Goal: Task Accomplishment & Management: Complete application form

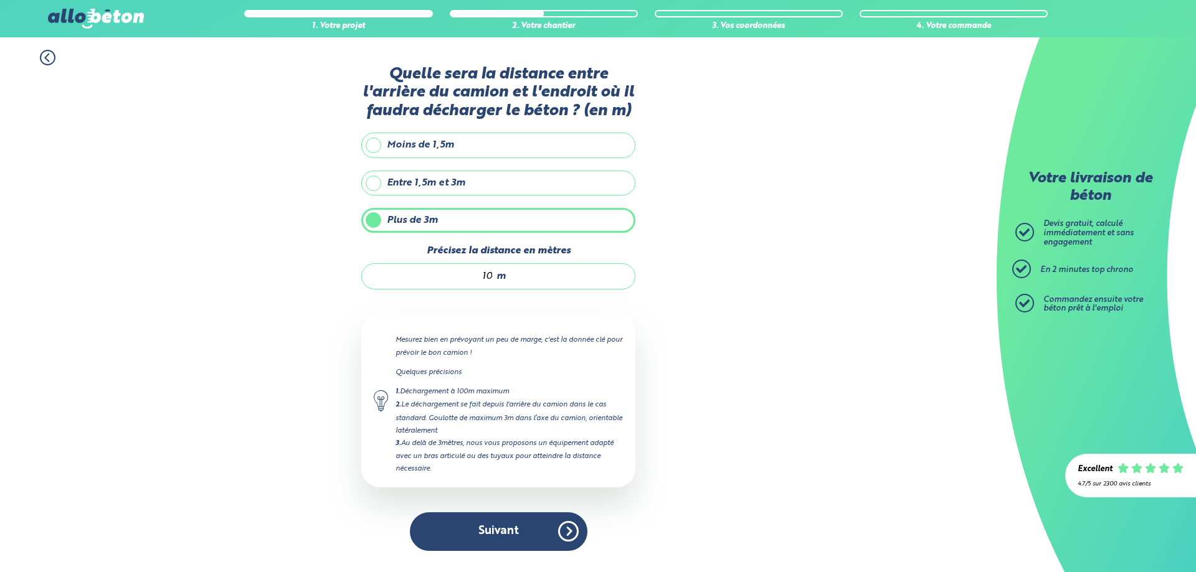
click at [527, 544] on button "Suivant" at bounding box center [498, 532] width 177 height 38
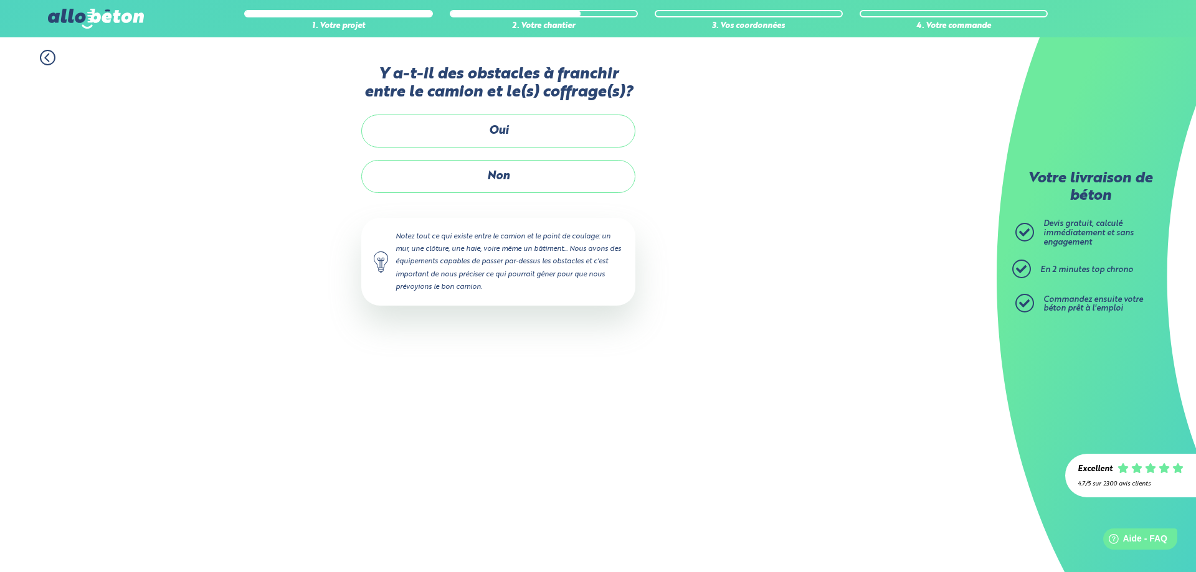
click at [496, 181] on label "Non" at bounding box center [498, 176] width 274 height 33
click at [0, 0] on input "Non" at bounding box center [0, 0] width 0 height 0
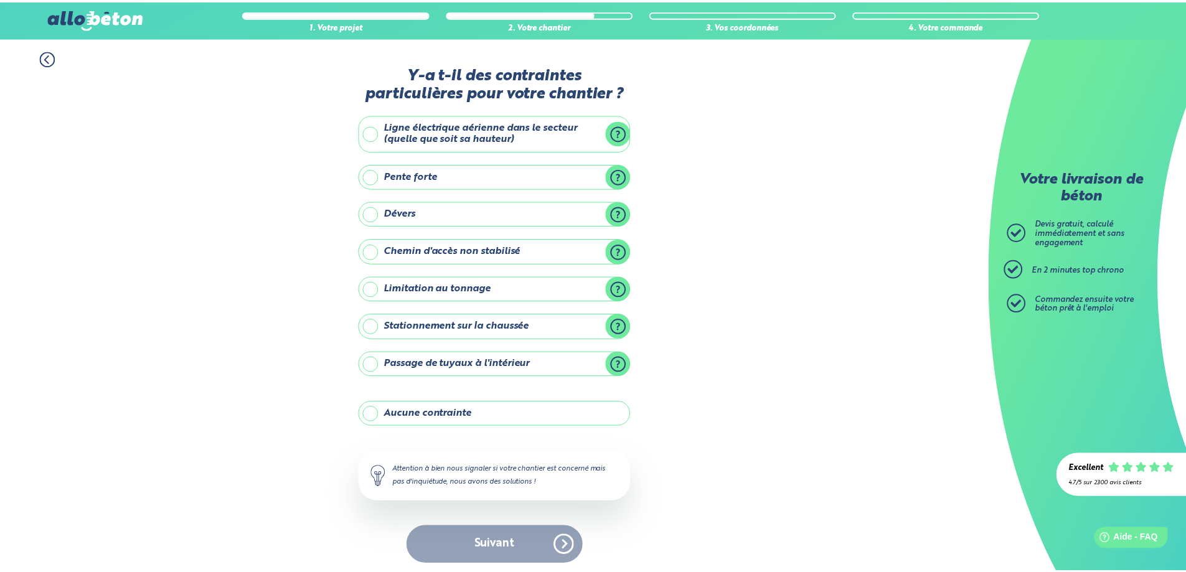
scroll to position [5, 0]
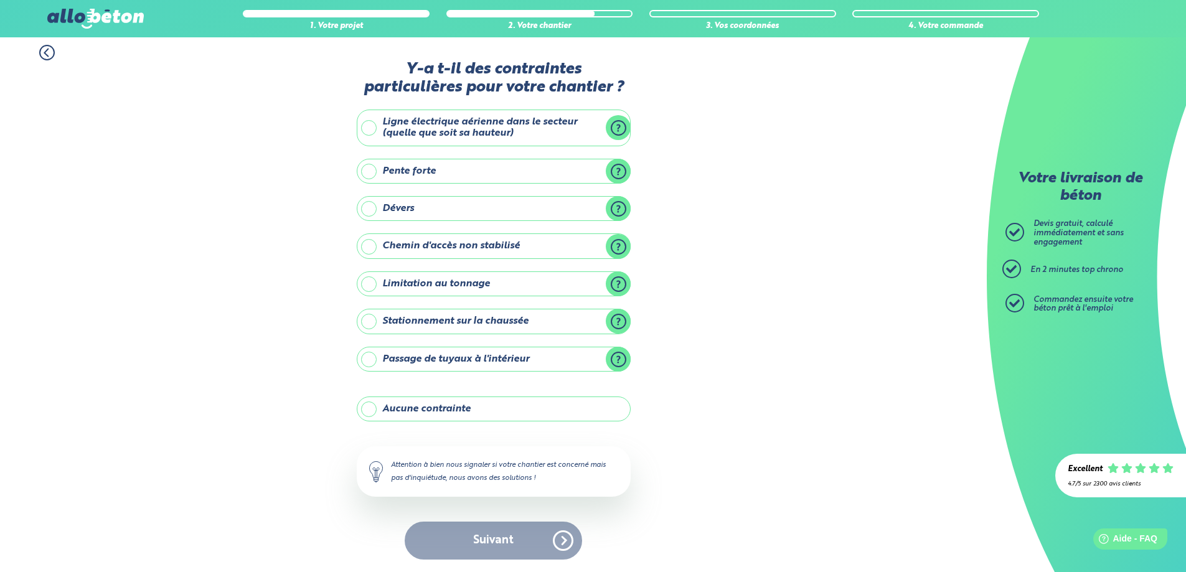
click at [454, 415] on label "Aucune contrainte" at bounding box center [494, 409] width 274 height 25
click at [0, 0] on input "Aucune contrainte" at bounding box center [0, 0] width 0 height 0
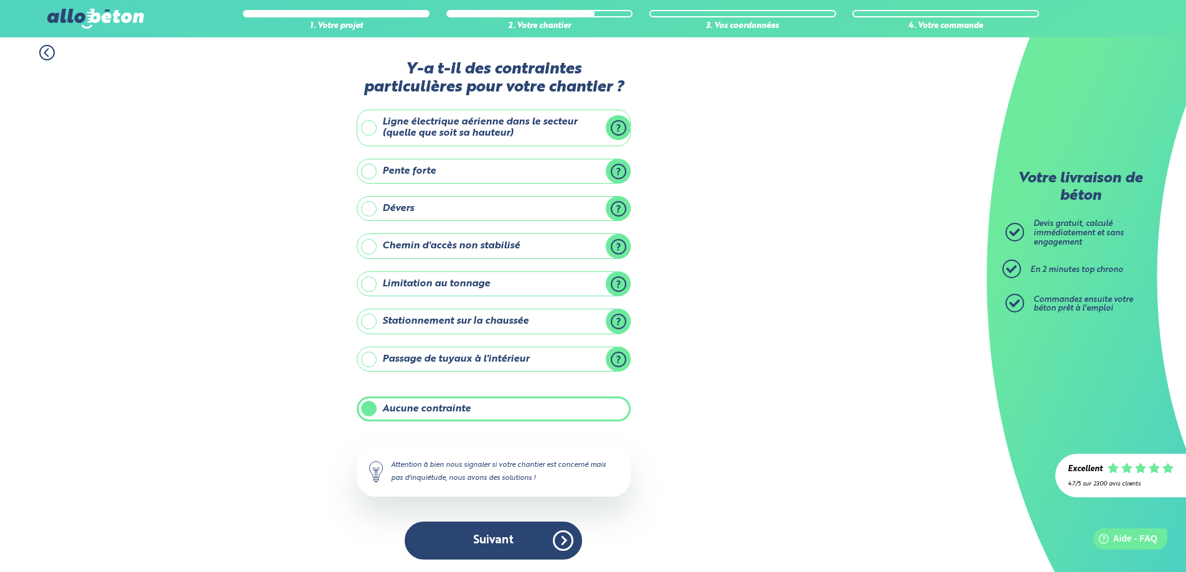
click at [537, 325] on label "Stationnement sur la chaussée" at bounding box center [494, 321] width 274 height 25
click at [0, 0] on input "Stationnement sur la chaussée" at bounding box center [0, 0] width 0 height 0
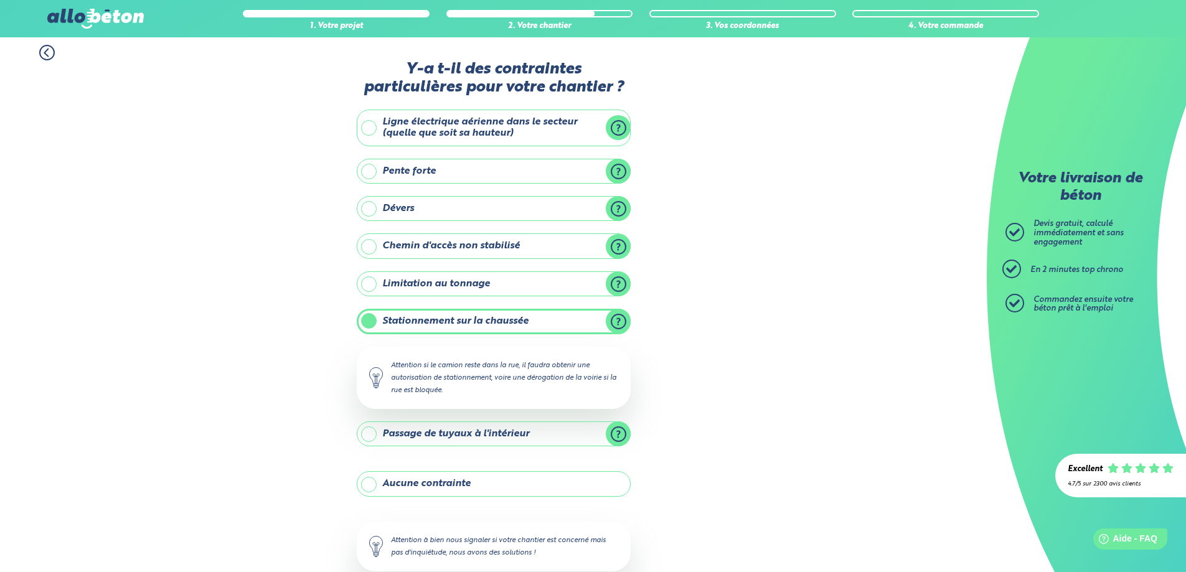
click at [448, 483] on label "Aucune contrainte" at bounding box center [494, 483] width 274 height 25
click at [0, 0] on input "Aucune contrainte" at bounding box center [0, 0] width 0 height 0
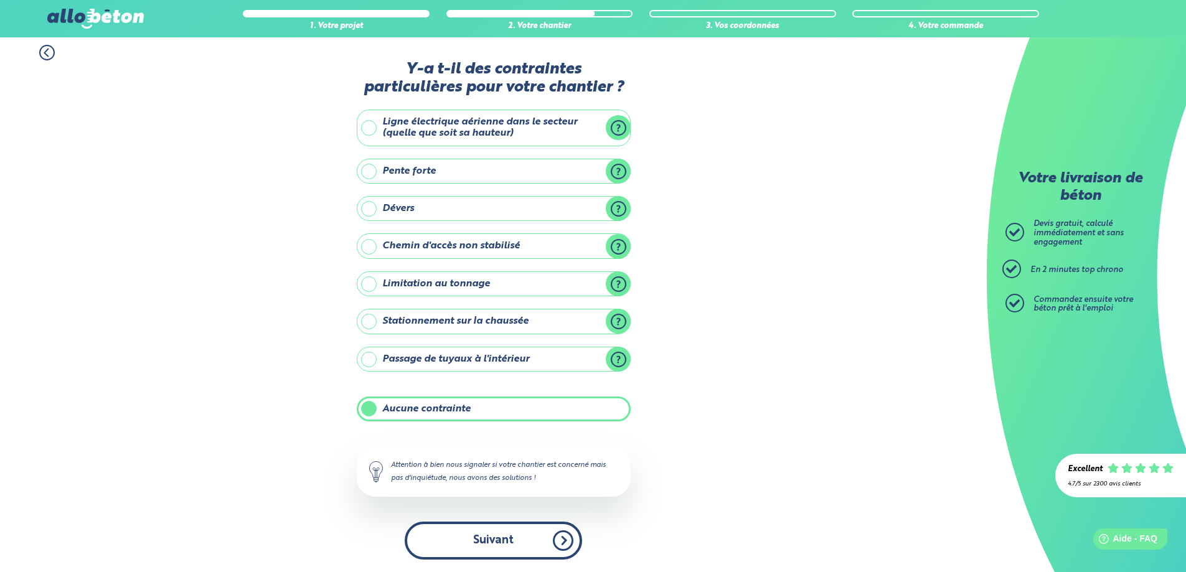
click at [470, 541] on button "Suivant" at bounding box center [493, 541] width 177 height 38
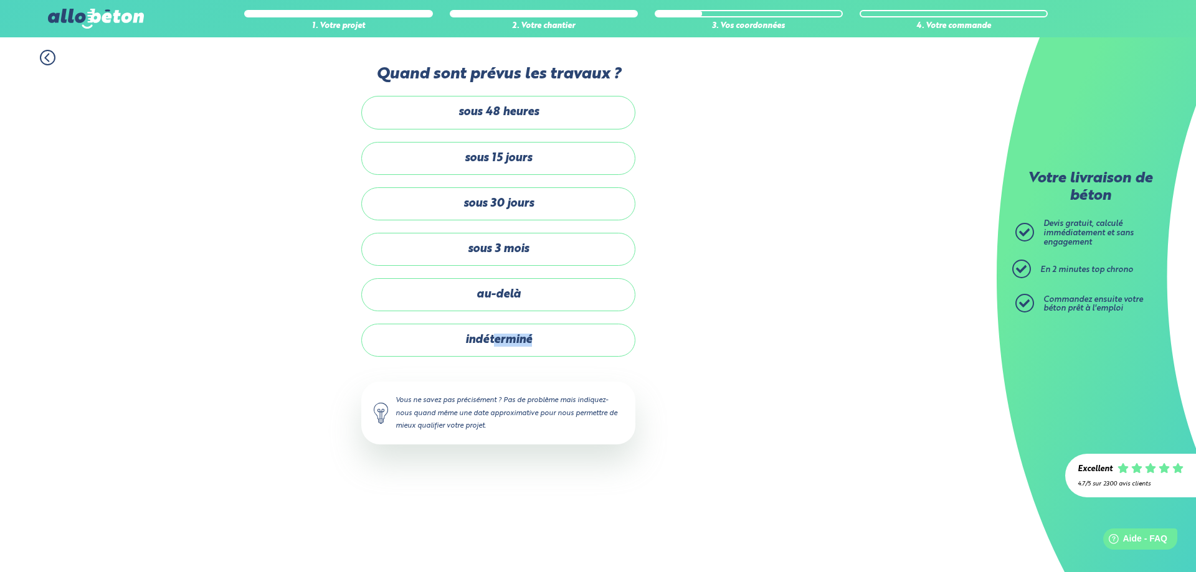
drag, startPoint x: 496, startPoint y: 343, endPoint x: 787, endPoint y: 326, distance: 290.7
click at [829, 335] on div "1. Votre projet 2. Votre chantier 3. Vos coordonnées 4. Votre commande Quand so…" at bounding box center [498, 253] width 996 height 432
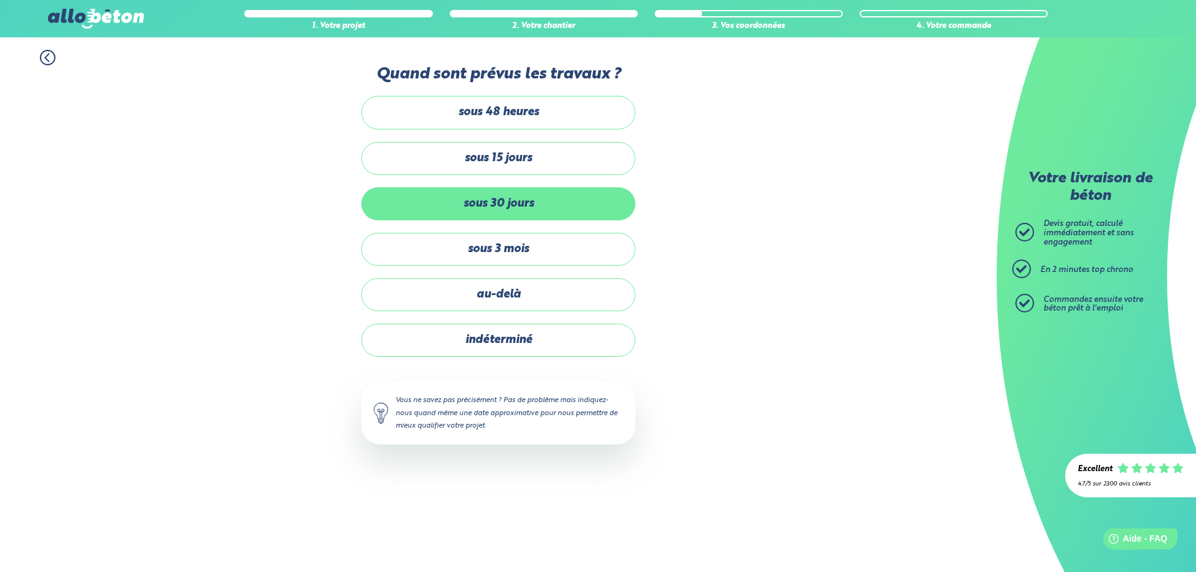
click at [535, 202] on label "sous 30 jours" at bounding box center [498, 203] width 274 height 33
click at [0, 0] on input "sous 30 jours" at bounding box center [0, 0] width 0 height 0
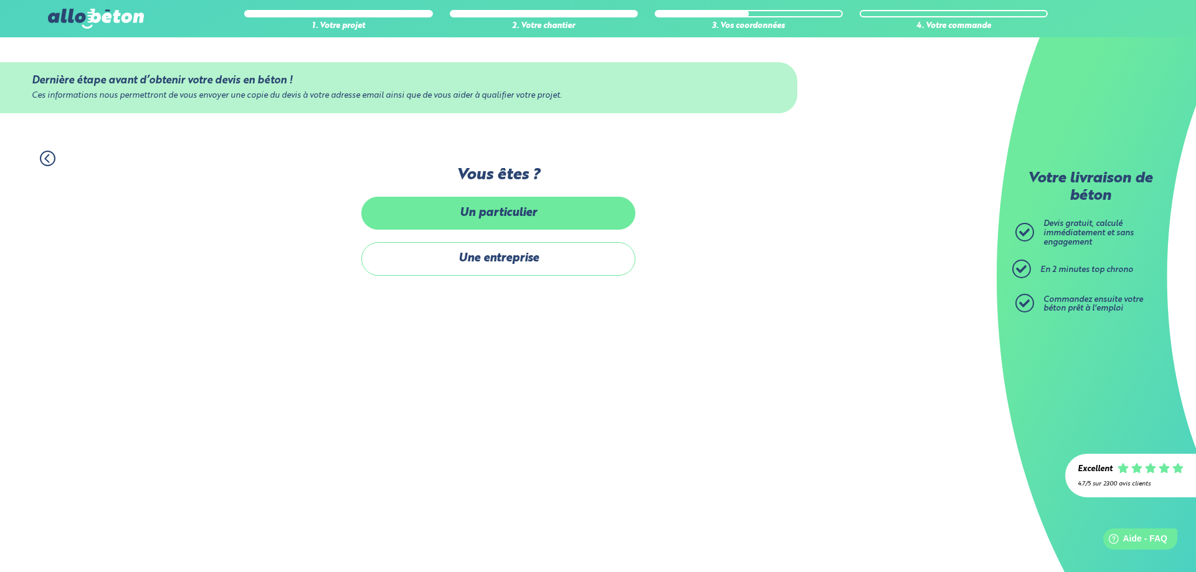
click at [534, 219] on label "Un particulier" at bounding box center [498, 213] width 274 height 33
click at [0, 0] on input "Un particulier" at bounding box center [0, 0] width 0 height 0
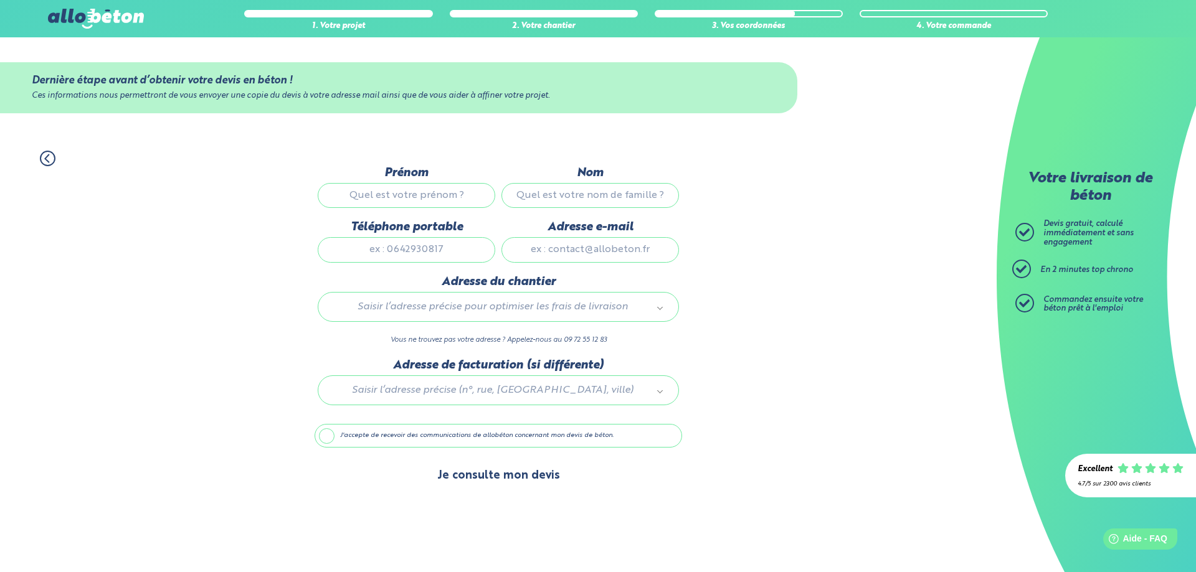
click at [532, 474] on button "Je consulte mon devis" at bounding box center [499, 476] width 148 height 32
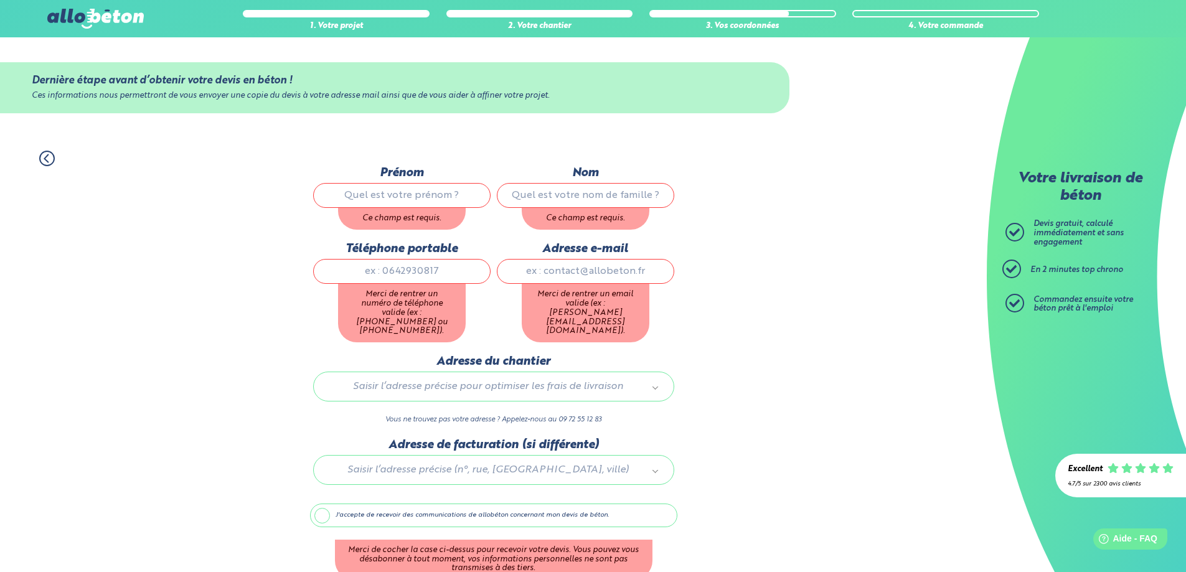
click at [410, 202] on input "Prénom" at bounding box center [401, 195] width 177 height 25
type input "gfd"
click at [562, 204] on input "Nom" at bounding box center [585, 195] width 177 height 25
type input "sdq"
click at [392, 272] on div "Téléphone portable Merci de rentrer un numéro de téléphone valide (ex : [PHONE_…" at bounding box center [402, 298] width 184 height 113
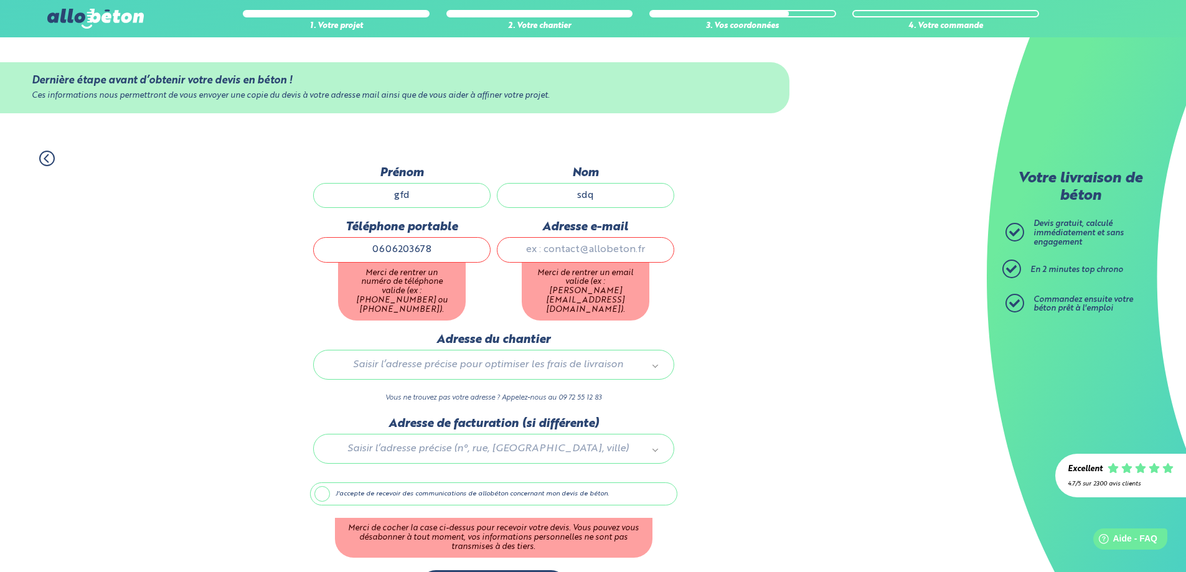
type input "0606203678"
drag, startPoint x: 608, startPoint y: 265, endPoint x: 623, endPoint y: 252, distance: 20.3
click at [612, 260] on div "Adresse e-mail Merci de rentrer un email valide (ex : [PERSON_NAME][EMAIL_ADDRE…" at bounding box center [586, 276] width 184 height 113
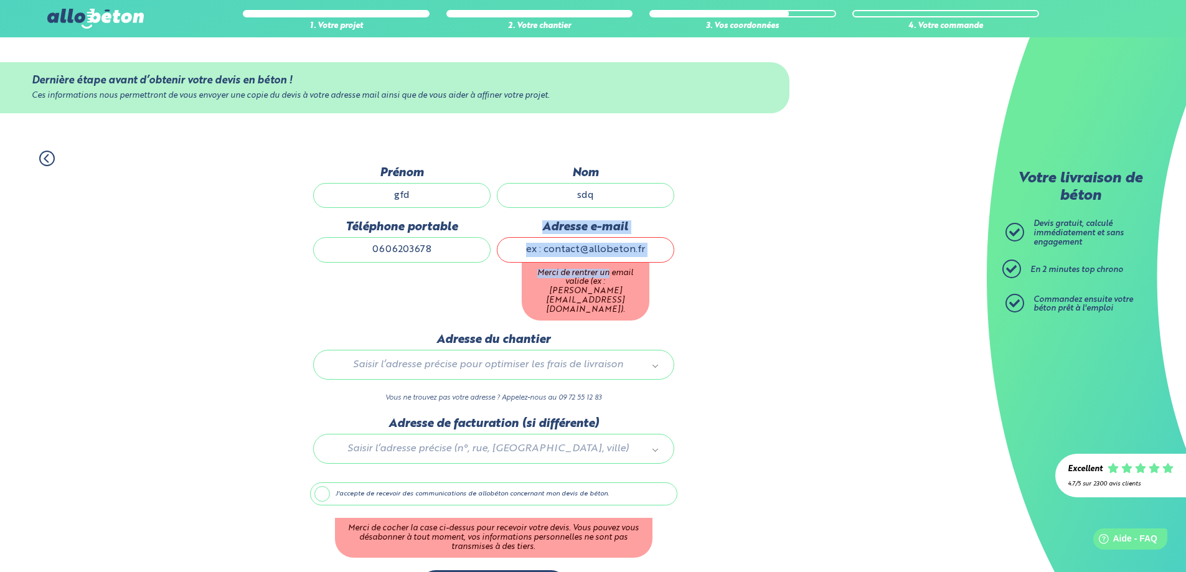
click at [623, 252] on input "Adresse e-mail" at bounding box center [585, 249] width 177 height 25
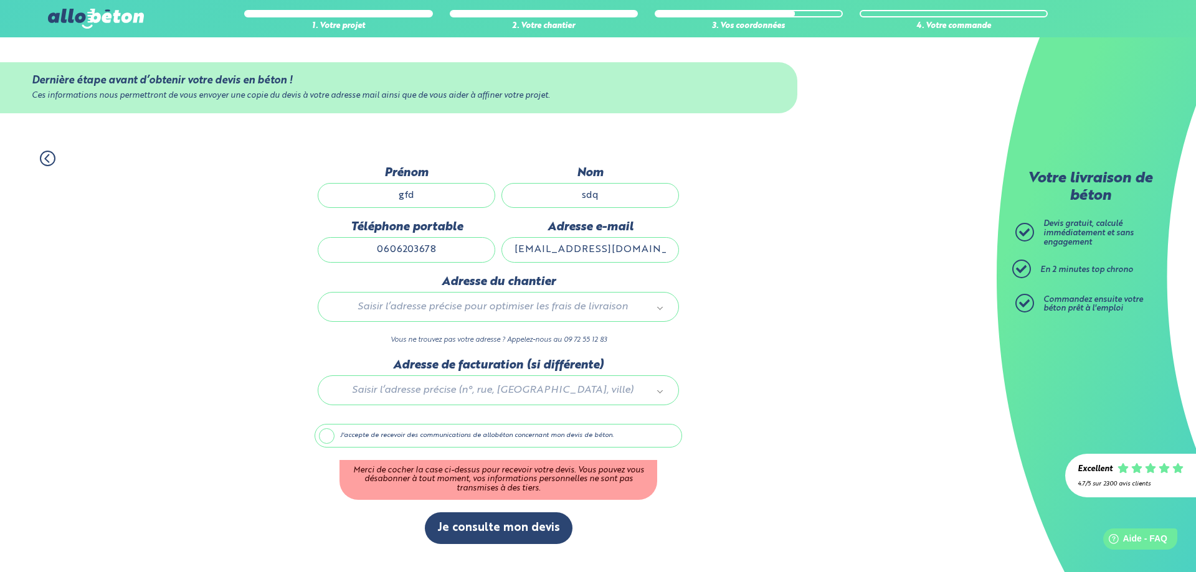
drag, startPoint x: 640, startPoint y: 250, endPoint x: 582, endPoint y: 255, distance: 58.1
click at [582, 253] on input "[EMAIL_ADDRESS][DOMAIN_NAME]" at bounding box center [589, 249] width 177 height 25
type input "[EMAIL_ADDRESS][DOMAIN_NAME]"
click at [803, 298] on div "1. Votre projet 2. Votre chantier 3. Vos coordonnées 4. Votre commande Dernière…" at bounding box center [498, 347] width 996 height 419
click at [524, 296] on div "Saisir l’adresse précise pour optimiser les frais de livraison" at bounding box center [498, 307] width 361 height 30
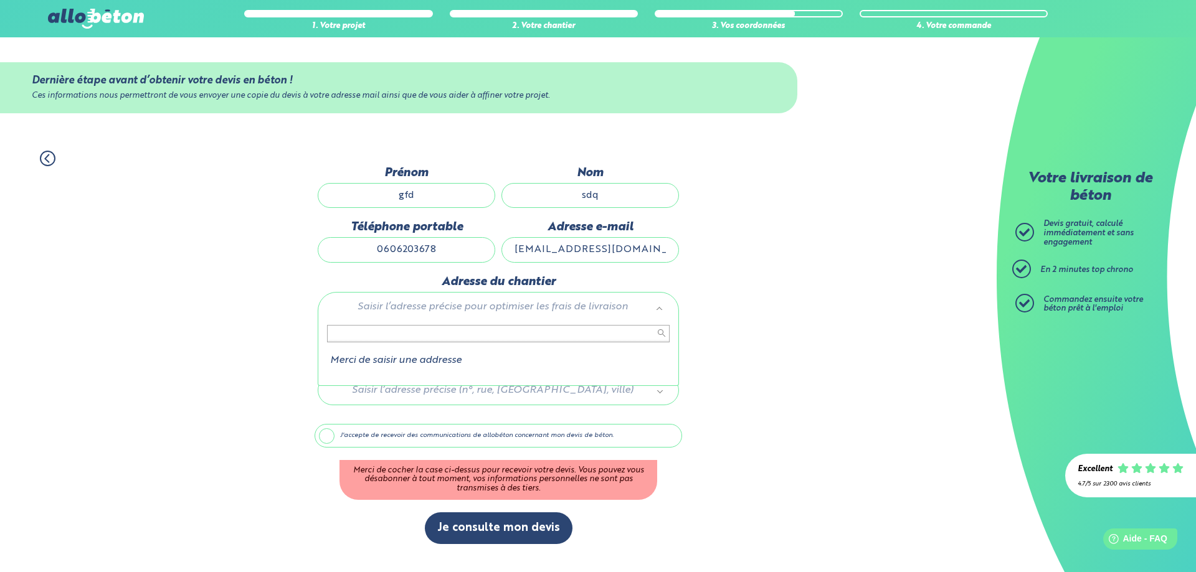
type input "z"
click at [509, 387] on div at bounding box center [498, 388] width 367 height 59
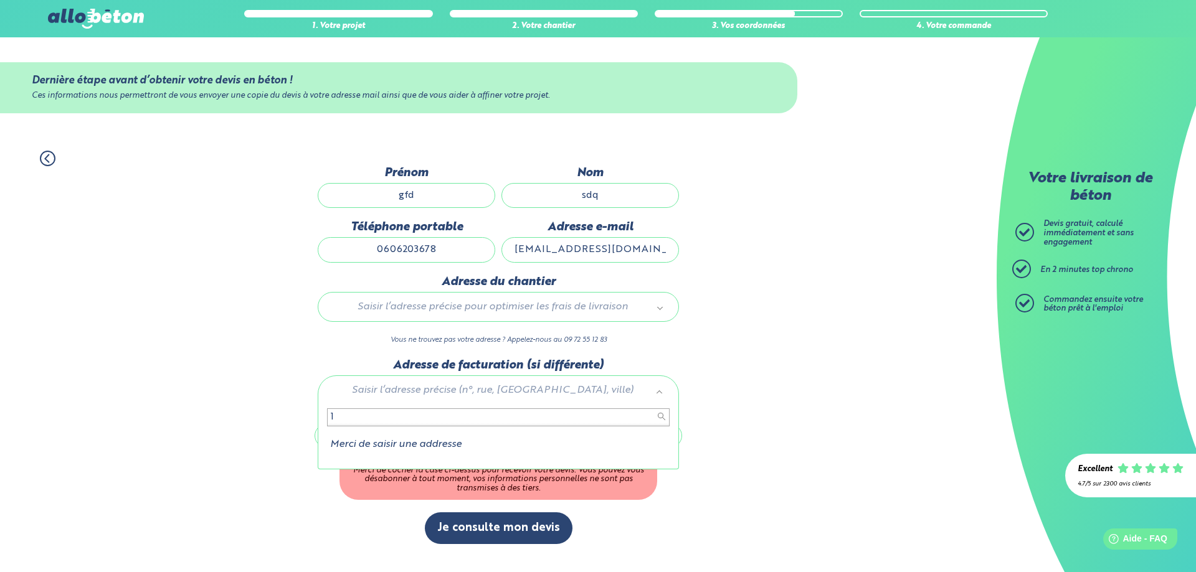
type input "14"
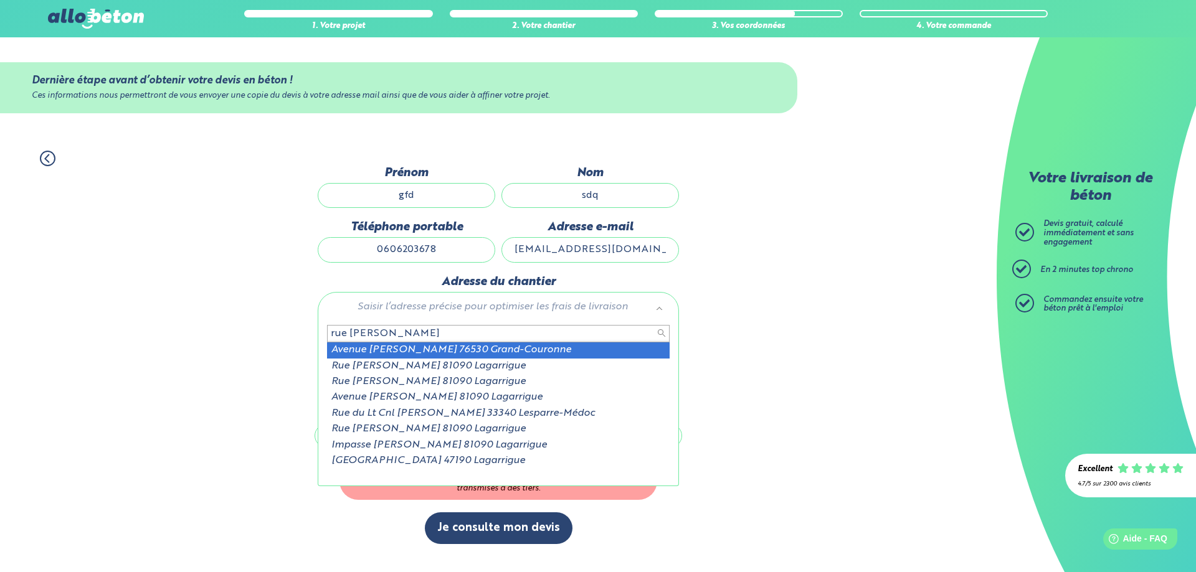
type input "rue [PERSON_NAME]"
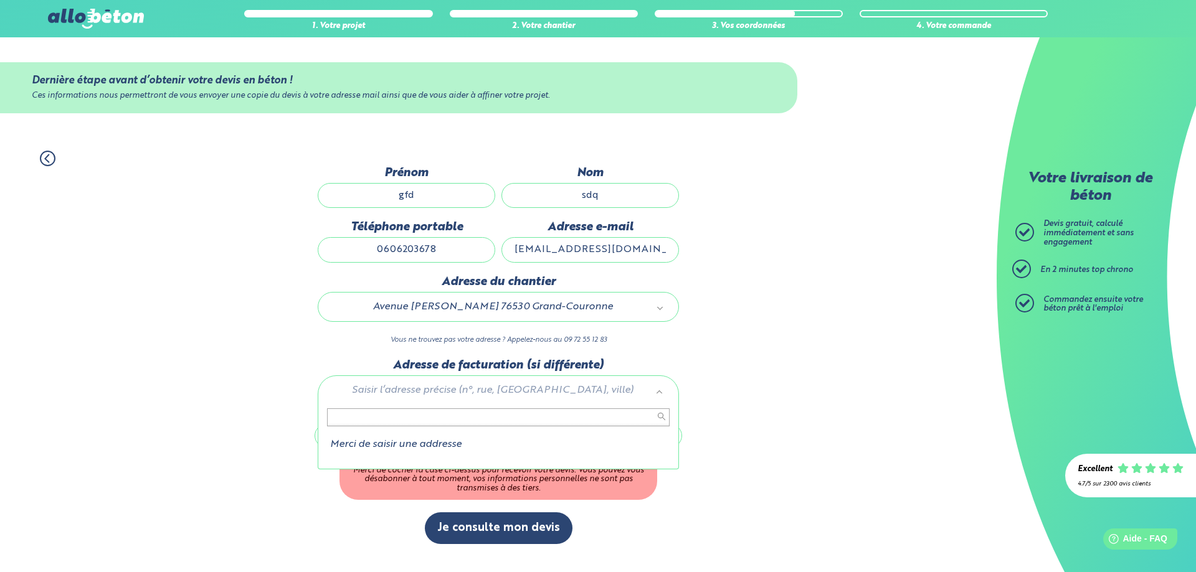
click at [506, 418] on input "text" at bounding box center [498, 417] width 343 height 17
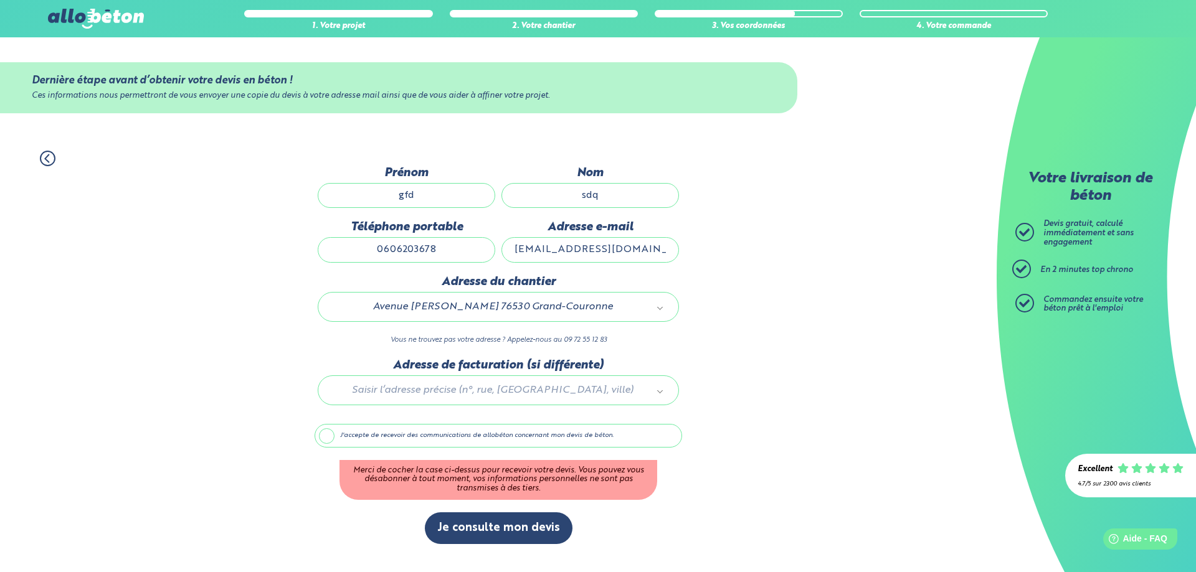
click at [333, 438] on label "J'accepte de recevoir des communications de allobéton concernant mon devis de b…" at bounding box center [498, 436] width 367 height 24
click at [0, 0] on input "J'accepte de recevoir des communications de allobéton concernant mon devis de b…" at bounding box center [0, 0] width 0 height 0
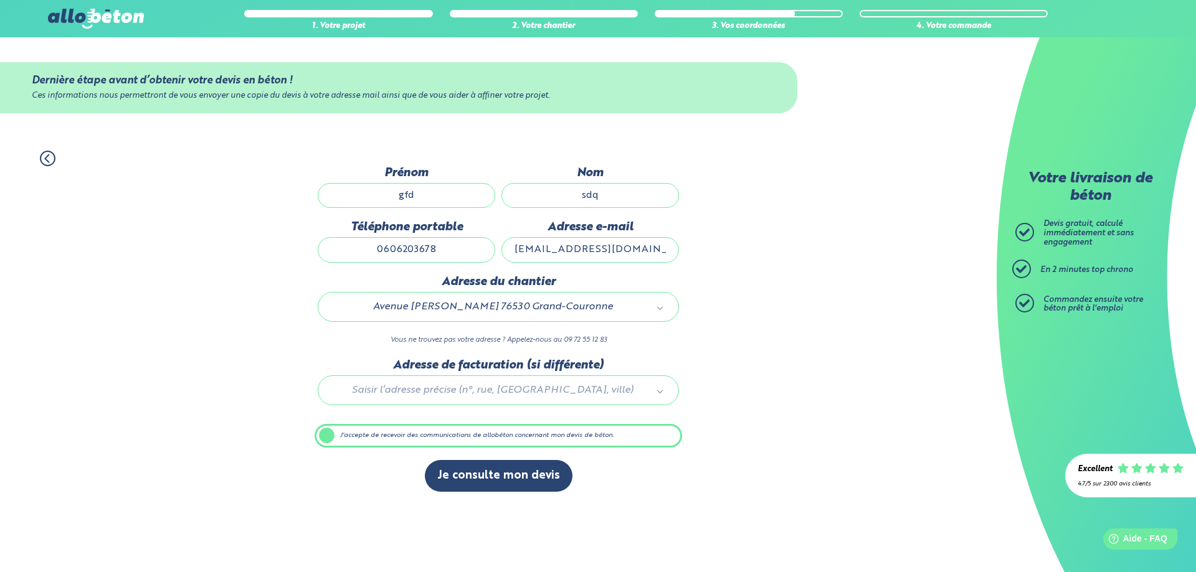
click at [331, 434] on label "J'accepte de recevoir des communications de allobéton concernant mon devis de b…" at bounding box center [498, 436] width 367 height 24
click at [0, 0] on input "J'accepte de recevoir des communications de allobéton concernant mon devis de b…" at bounding box center [0, 0] width 0 height 0
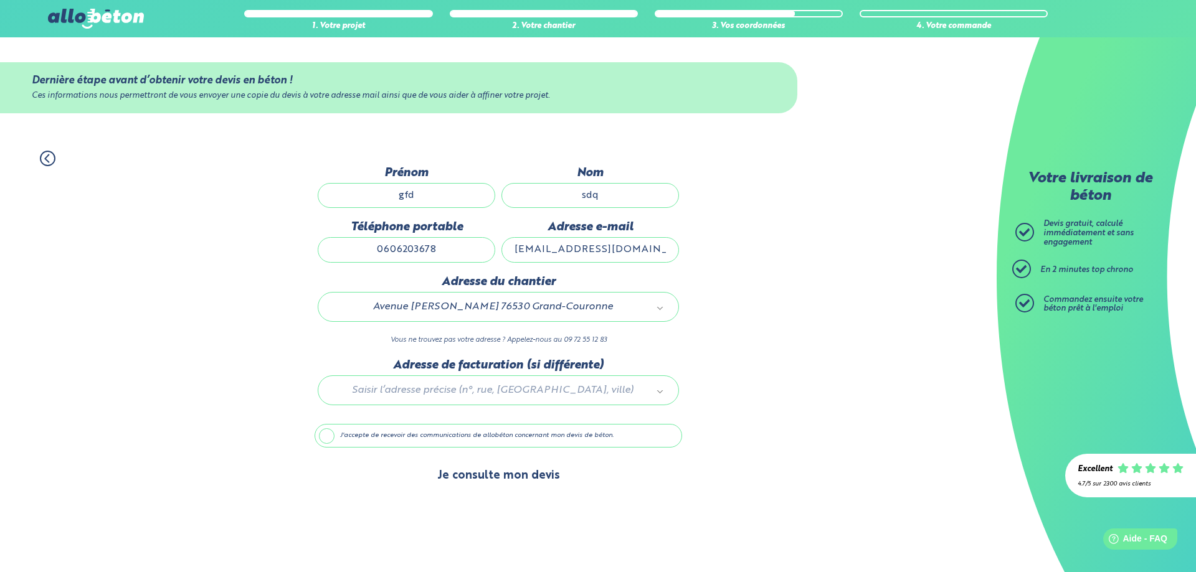
click at [499, 483] on button "Je consulte mon devis" at bounding box center [499, 476] width 148 height 32
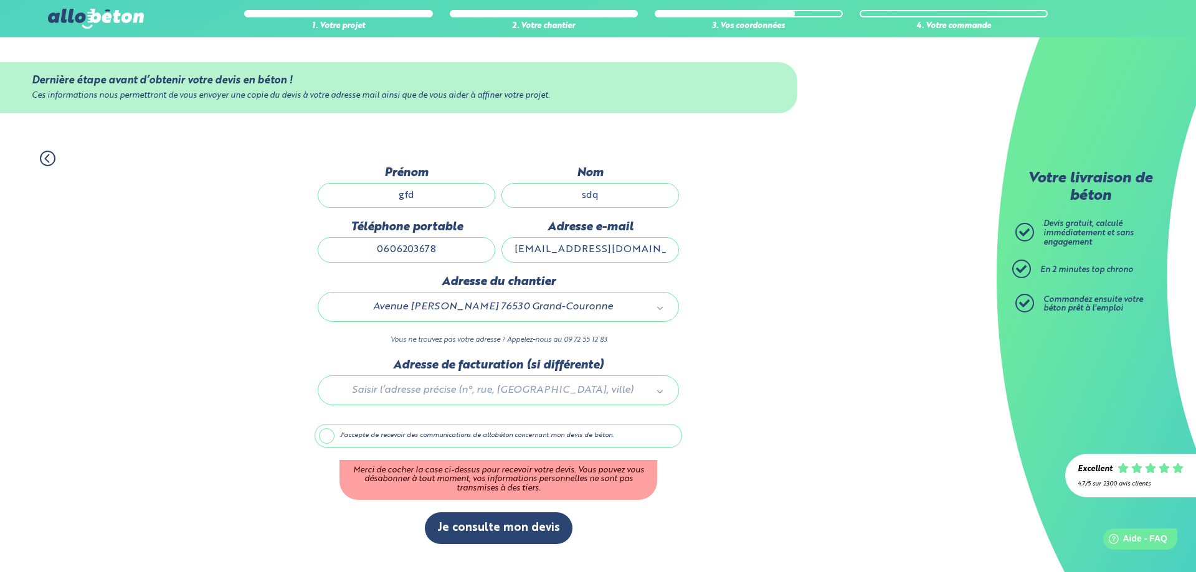
click at [334, 438] on label "J'accepte de recevoir des communications de allobéton concernant mon devis de b…" at bounding box center [498, 436] width 367 height 24
click at [0, 0] on input "J'accepte de recevoir des communications de allobéton concernant mon devis de b…" at bounding box center [0, 0] width 0 height 0
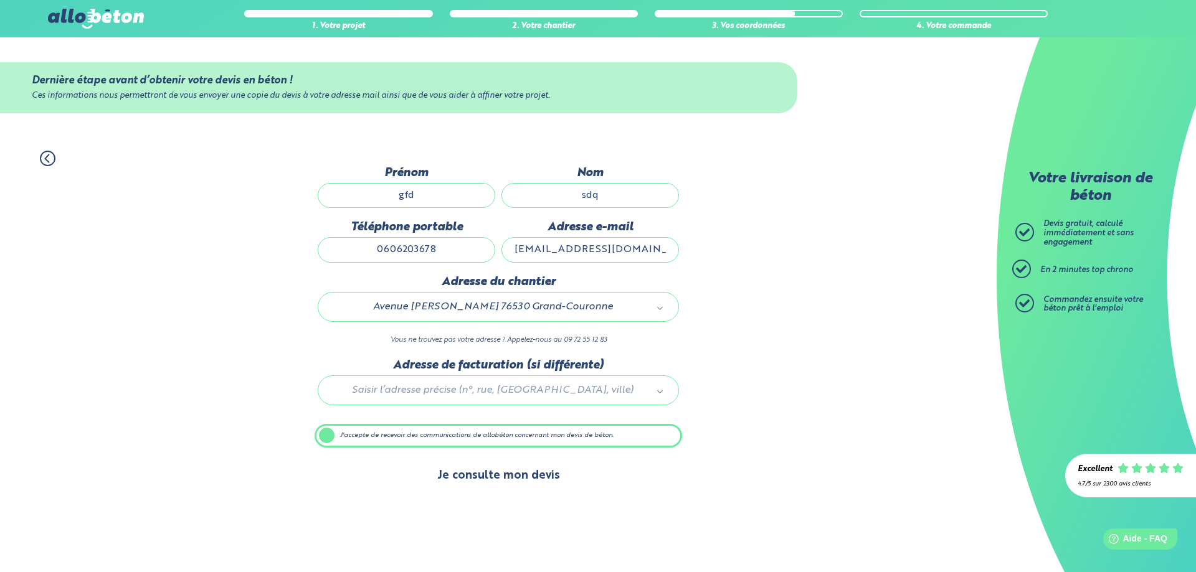
click at [516, 477] on button "Je consulte mon devis" at bounding box center [499, 476] width 148 height 32
